Goal: Information Seeking & Learning: Learn about a topic

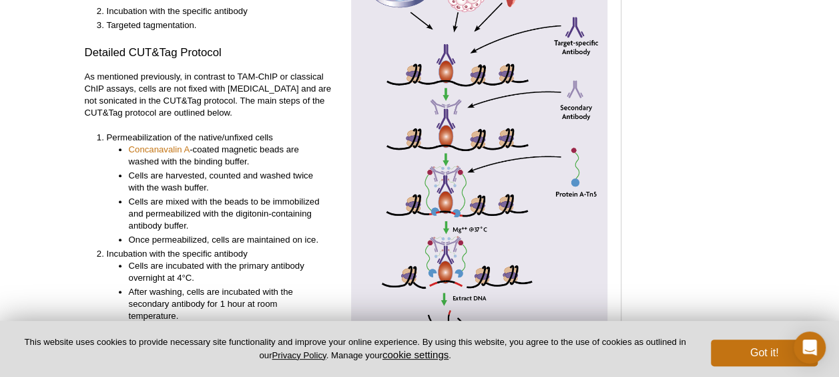
scroll to position [3018, 0]
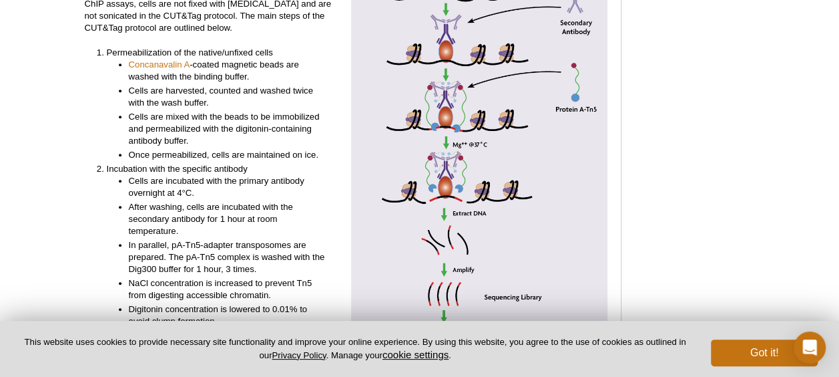
drag, startPoint x: 499, startPoint y: 196, endPoint x: 345, endPoint y: 187, distance: 153.9
click at [345, 187] on div "General CUT&Tag Protocol The CUT&Tag protocol consists of 3 main steps: Permeab…" at bounding box center [346, 192] width 523 height 680
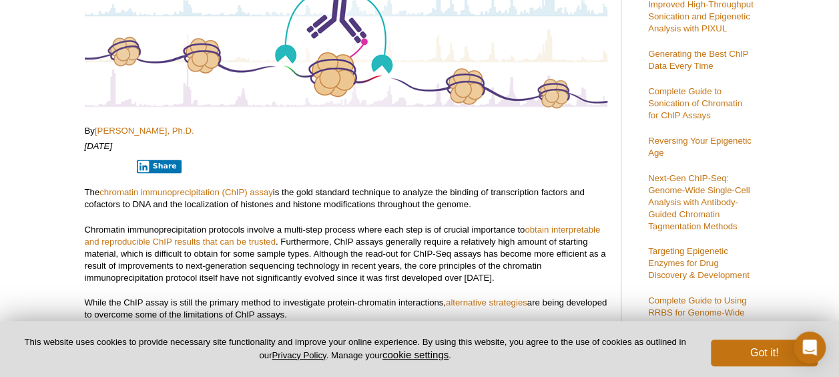
scroll to position [267, 0]
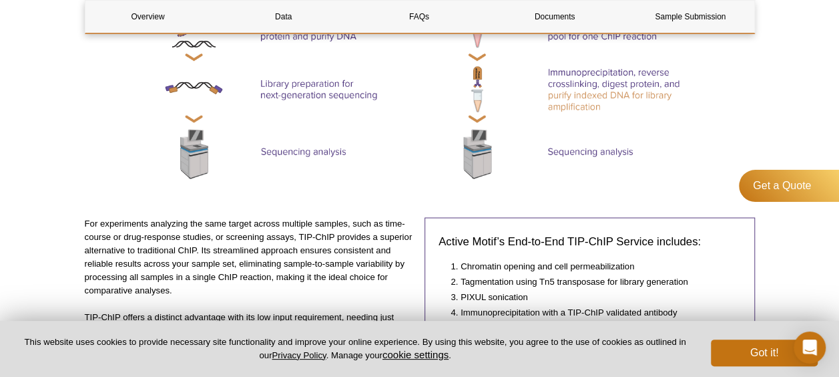
scroll to position [916, 0]
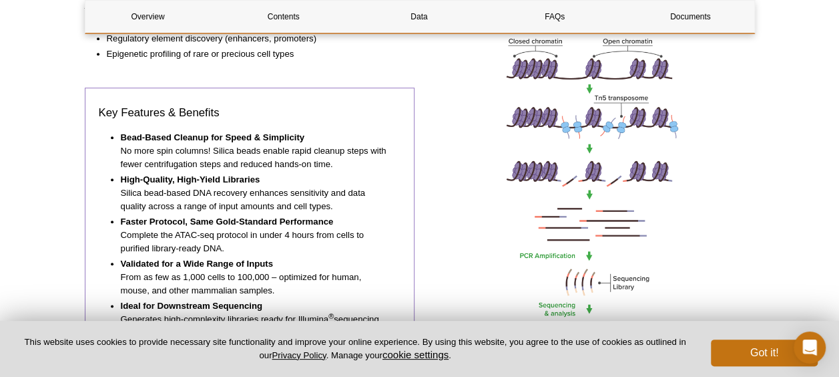
scroll to position [601, 0]
